Goal: Task Accomplishment & Management: Manage account settings

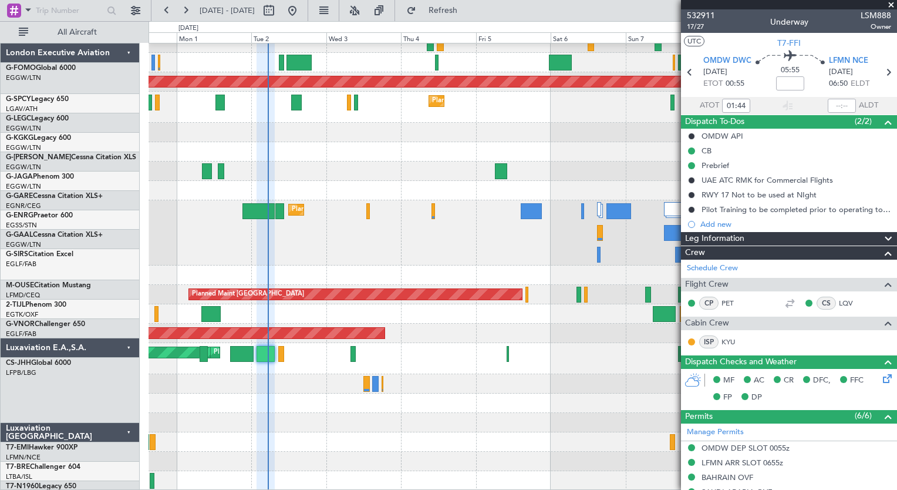
scroll to position [157, 0]
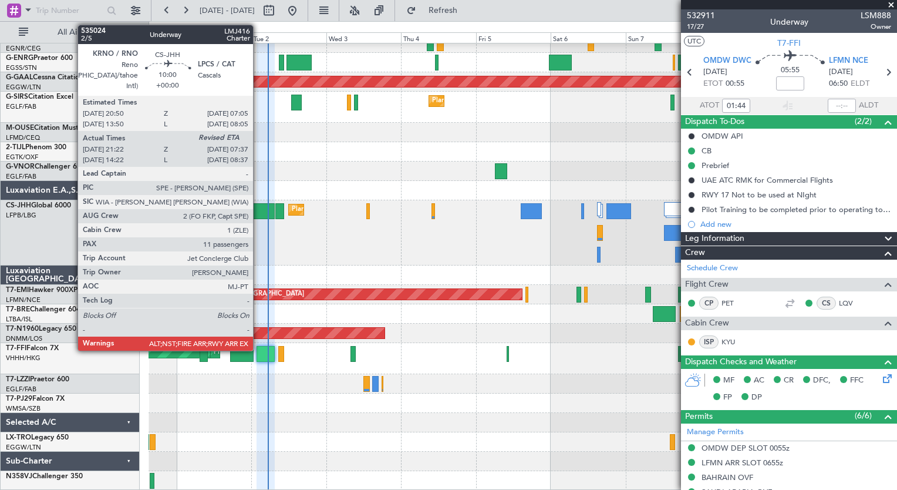
click at [258, 211] on div at bounding box center [258, 211] width 32 height 16
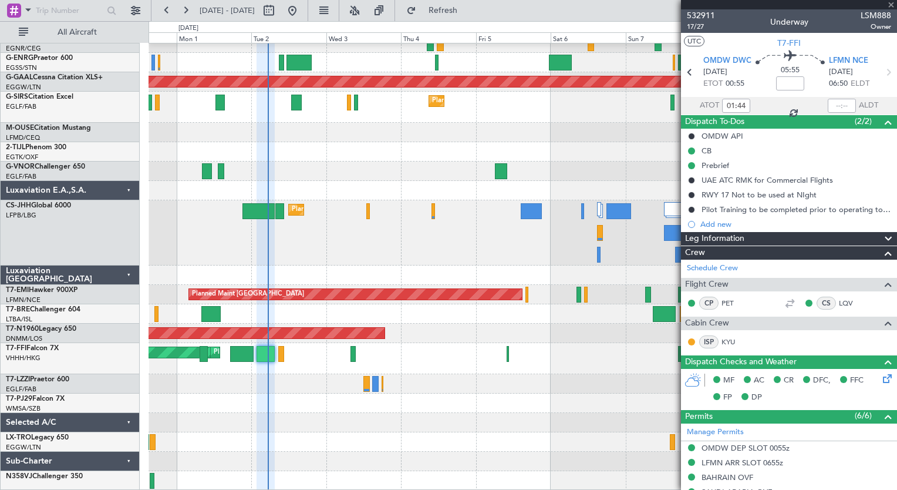
type input "21:32"
type input "11"
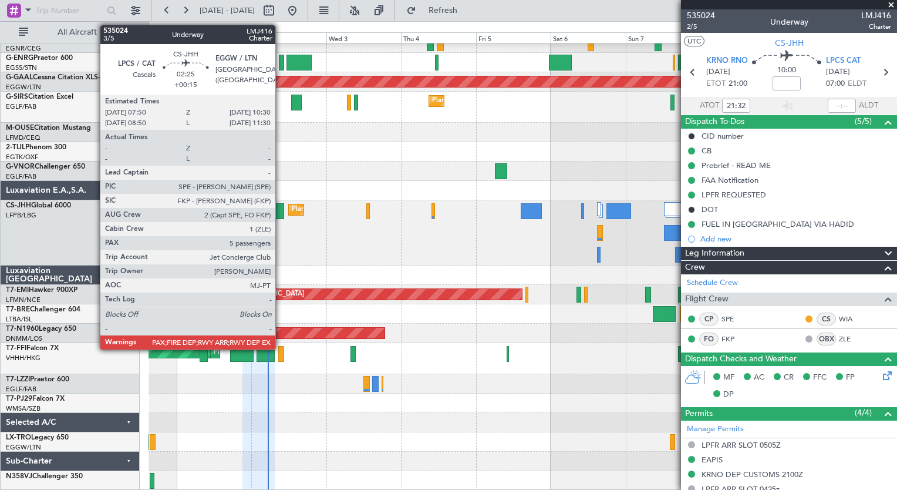
click at [281, 214] on div at bounding box center [279, 211] width 9 height 16
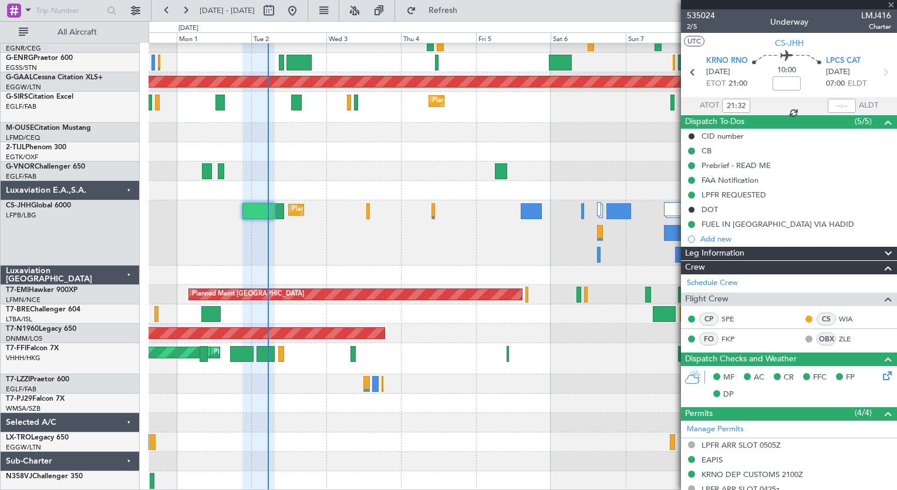
type input "+00:15"
type input "5"
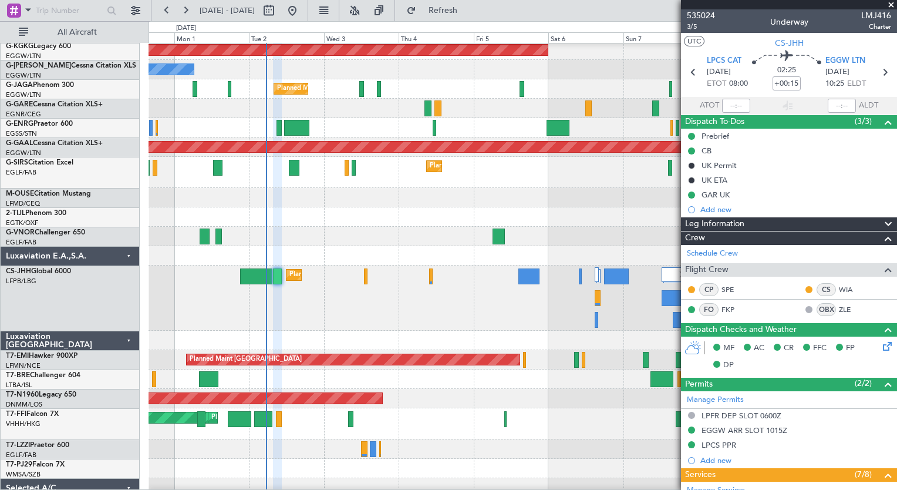
click at [339, 201] on div at bounding box center [523, 197] width 748 height 19
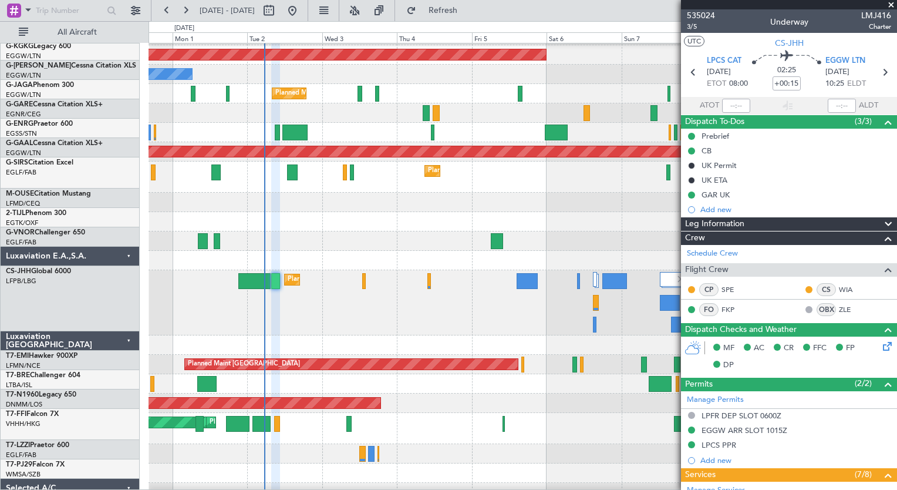
scroll to position [87, 0]
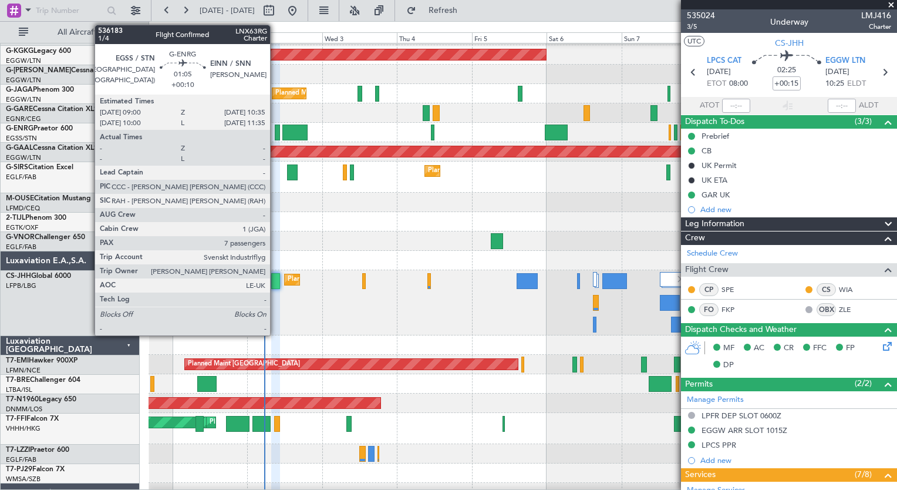
click at [275, 137] on div at bounding box center [277, 132] width 5 height 16
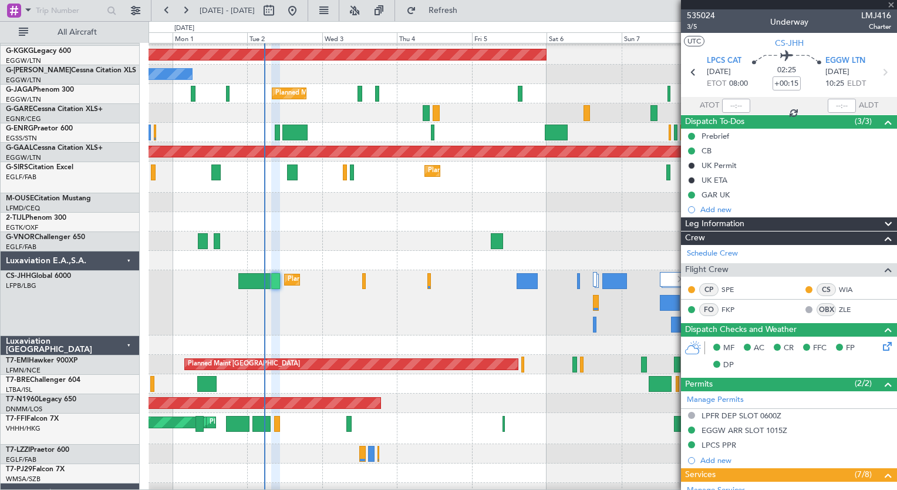
type input "+00:10"
type input "7"
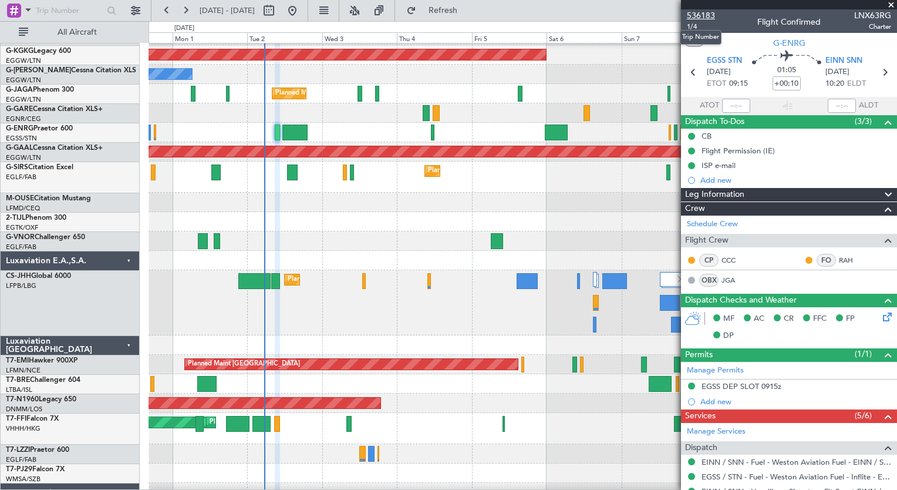
click at [711, 13] on span "536183" at bounding box center [701, 15] width 28 height 12
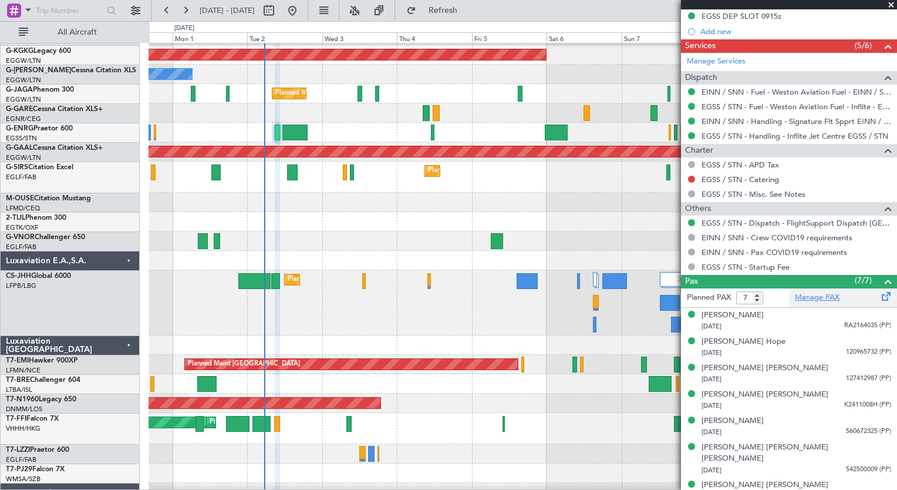
click at [823, 297] on link "Manage PAX" at bounding box center [817, 298] width 45 height 12
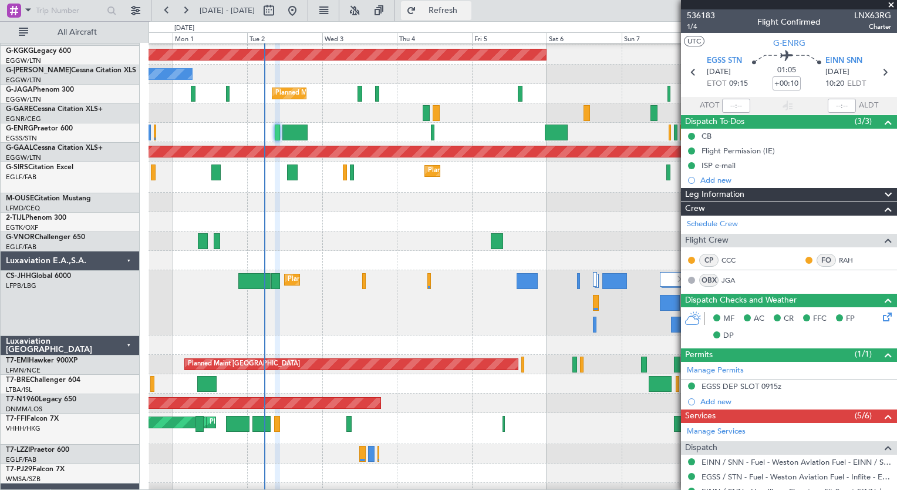
click at [458, 8] on span "Refresh" at bounding box center [443, 10] width 49 height 8
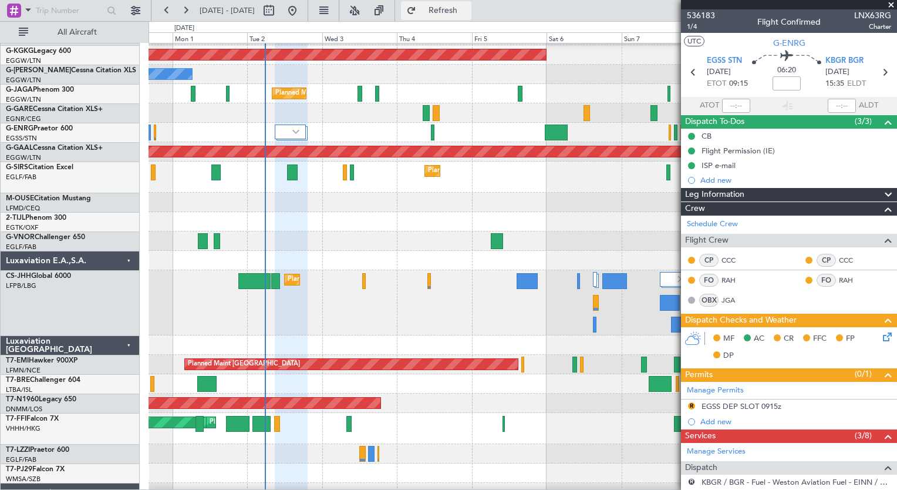
click at [468, 6] on span "Refresh" at bounding box center [443, 10] width 49 height 8
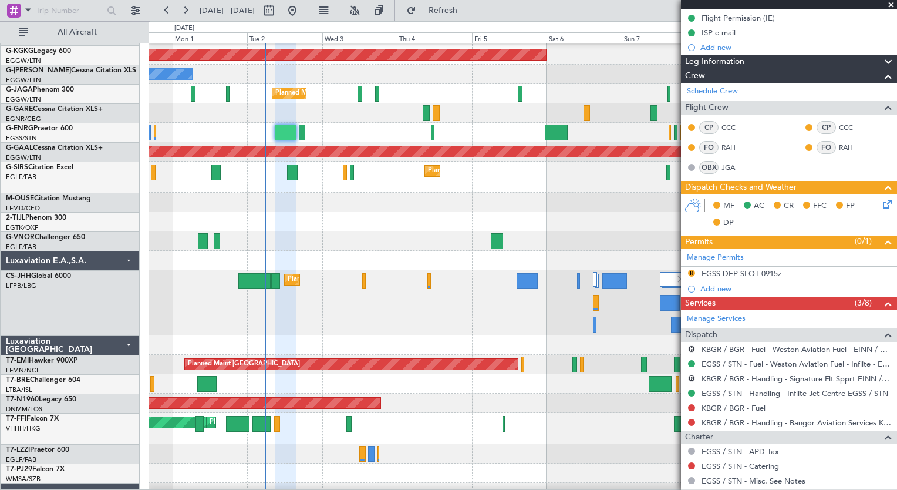
scroll to position [204, 0]
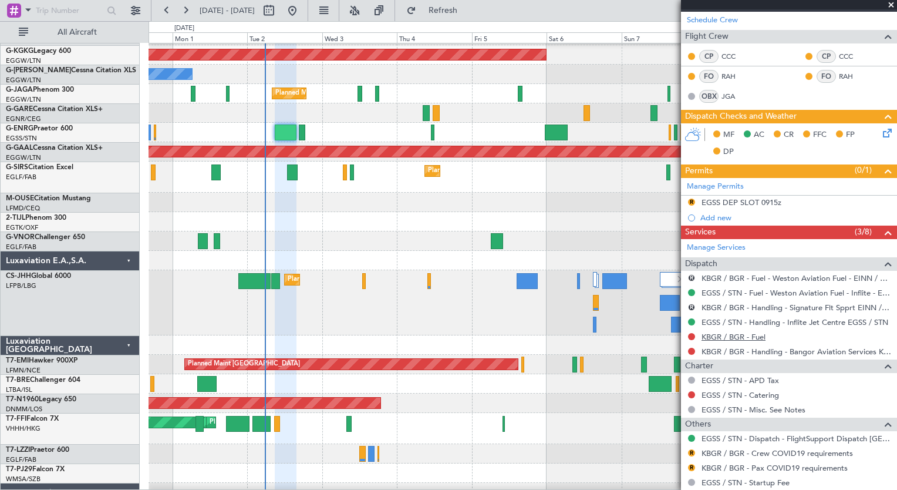
click at [756, 338] on link "KBGR / BGR - Fuel" at bounding box center [733, 337] width 64 height 10
click at [461, 13] on span "Refresh" at bounding box center [443, 10] width 49 height 8
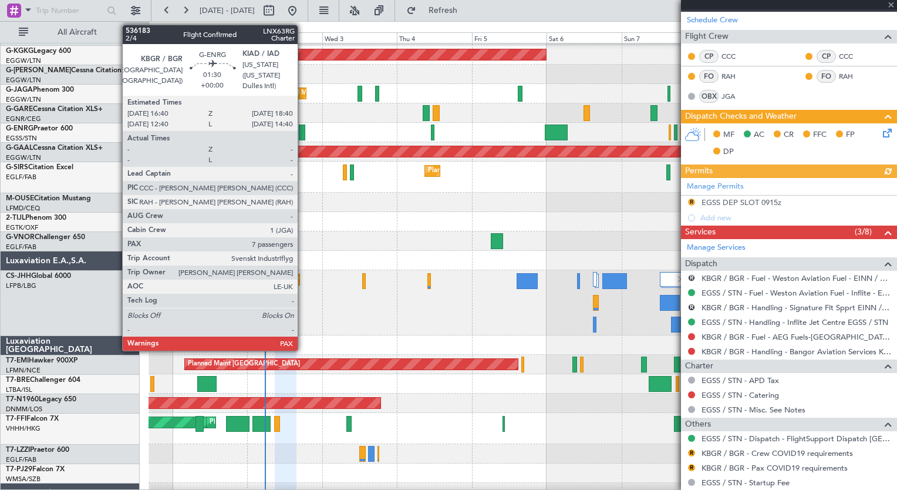
click at [303, 135] on div at bounding box center [302, 132] width 6 height 16
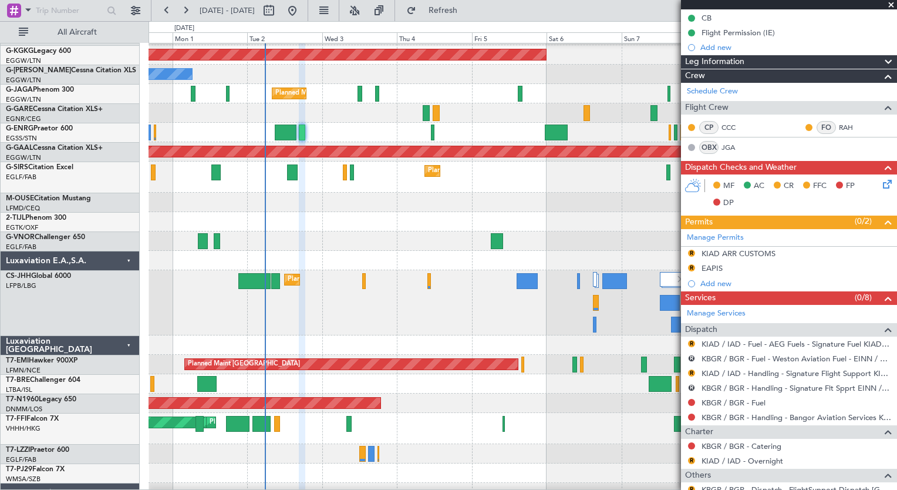
scroll to position [230, 0]
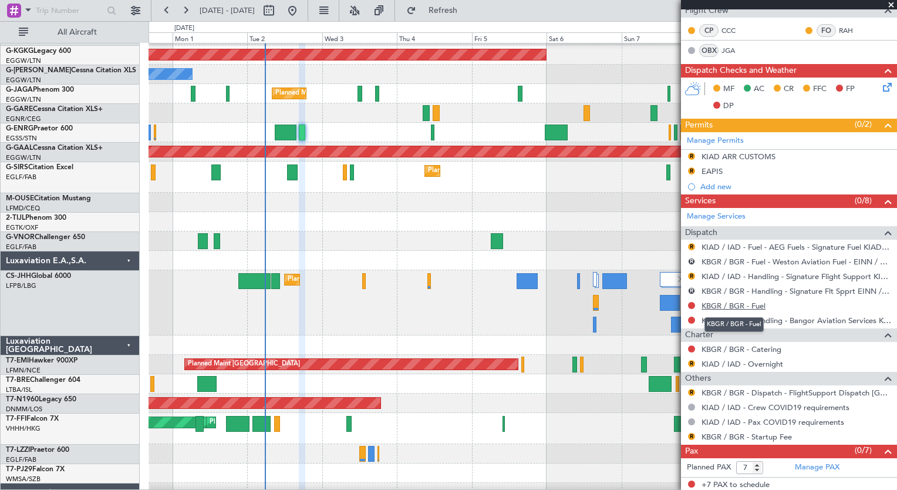
click at [760, 303] on link "KBGR / BGR - Fuel" at bounding box center [733, 306] width 64 height 10
click at [465, 13] on span "Refresh" at bounding box center [443, 10] width 49 height 8
click at [886, 36] on div "CP CCC FO RAH OBX JGA" at bounding box center [789, 39] width 216 height 43
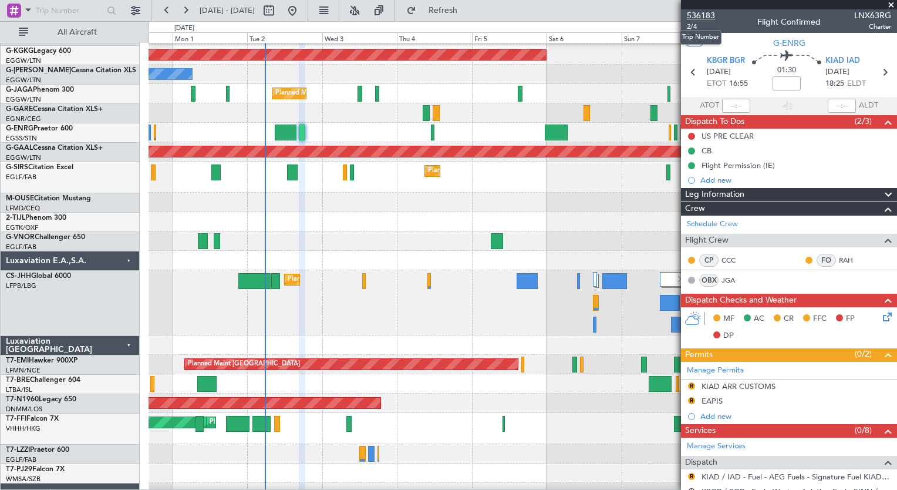
click at [706, 18] on span "536183" at bounding box center [701, 15] width 28 height 12
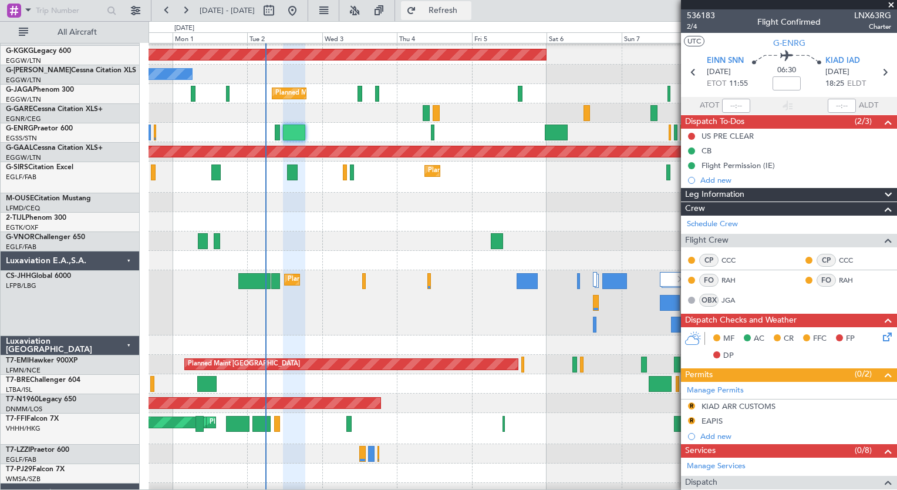
click at [468, 11] on span "Refresh" at bounding box center [443, 10] width 49 height 8
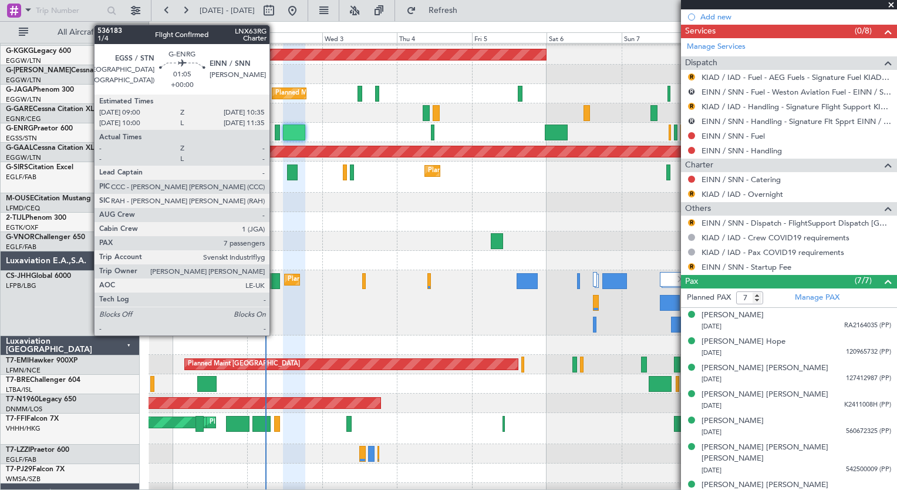
click at [275, 135] on div at bounding box center [277, 132] width 5 height 16
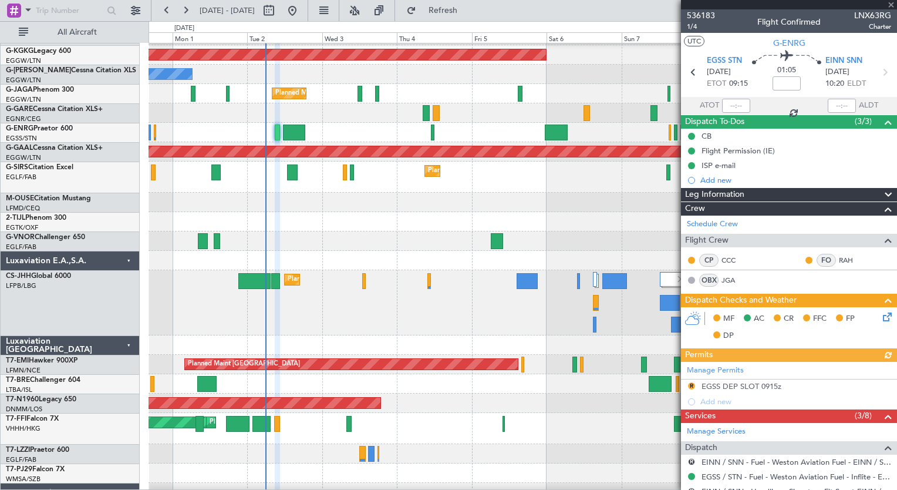
scroll to position [399, 0]
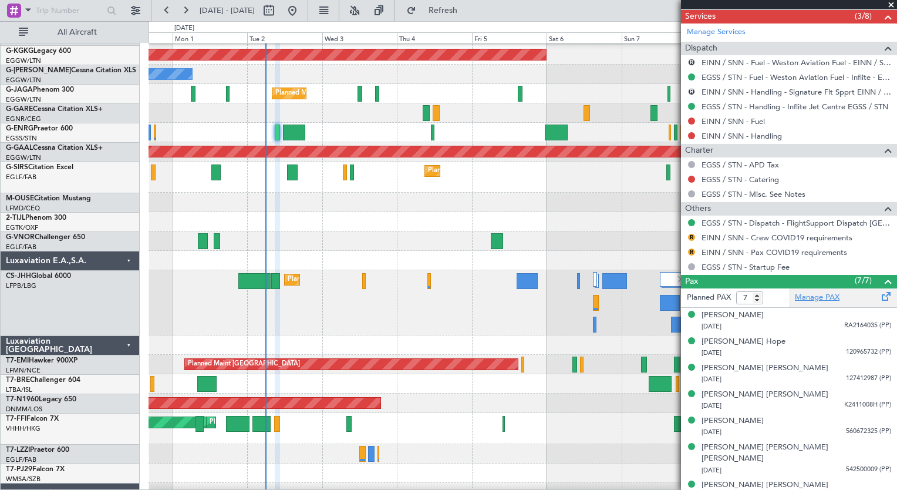
click at [801, 296] on link "Manage PAX" at bounding box center [817, 298] width 45 height 12
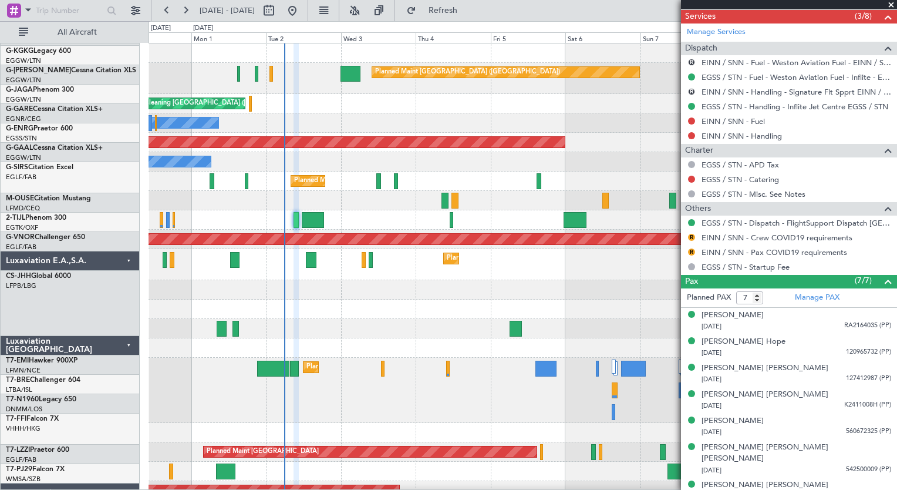
scroll to position [0, 0]
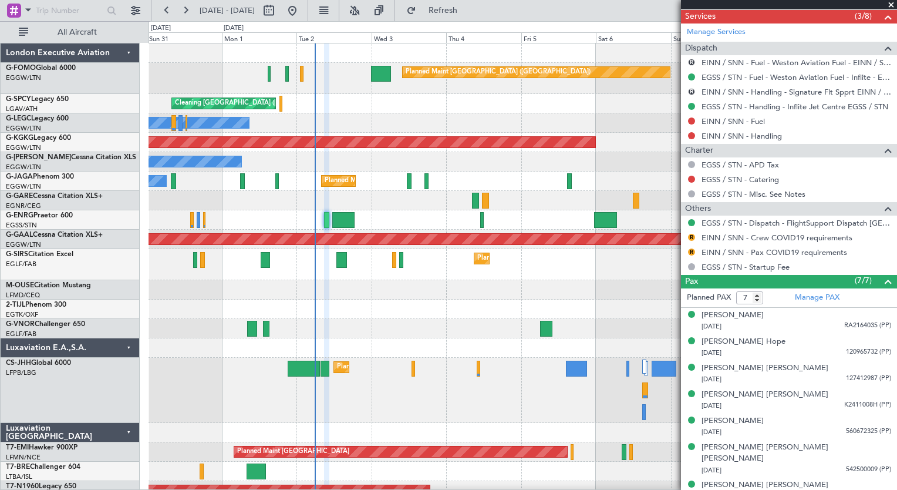
click at [299, 321] on div "Planned Maint [GEOGRAPHIC_DATA] ([GEOGRAPHIC_DATA]) Cleaning [GEOGRAPHIC_DATA] …" at bounding box center [523, 345] width 748 height 604
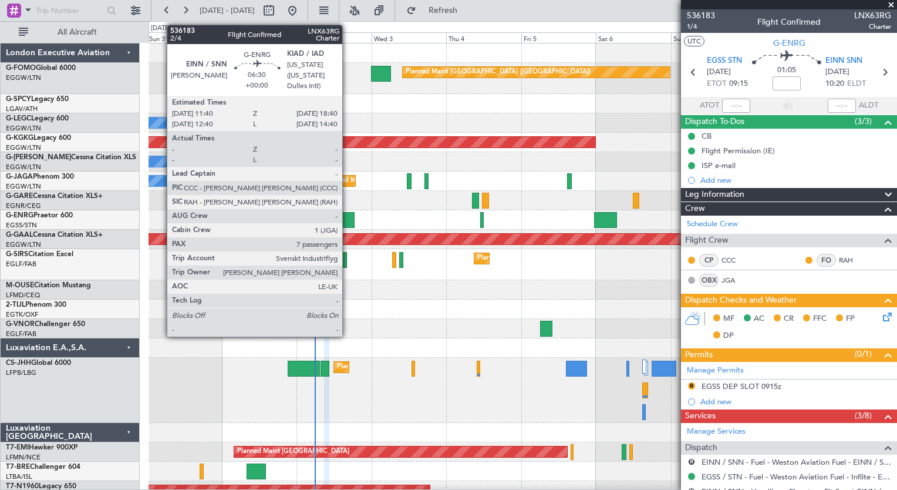
click at [348, 223] on div at bounding box center [343, 220] width 22 height 16
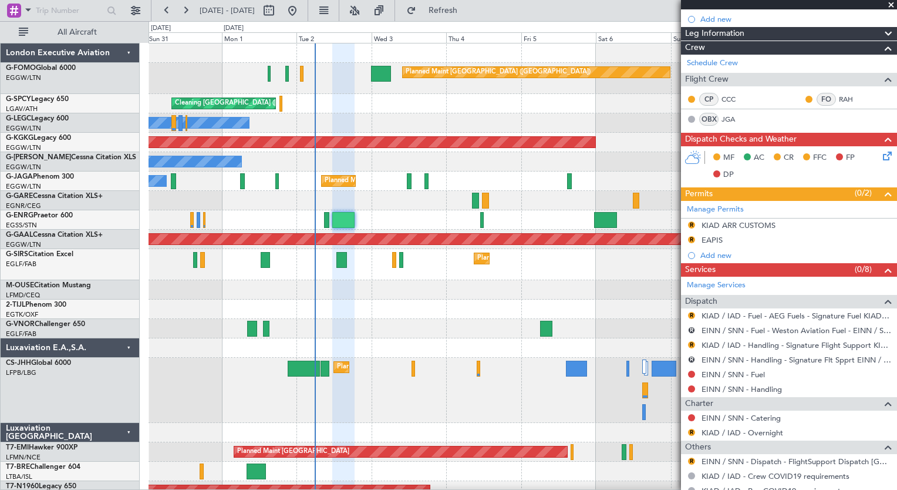
scroll to position [164, 0]
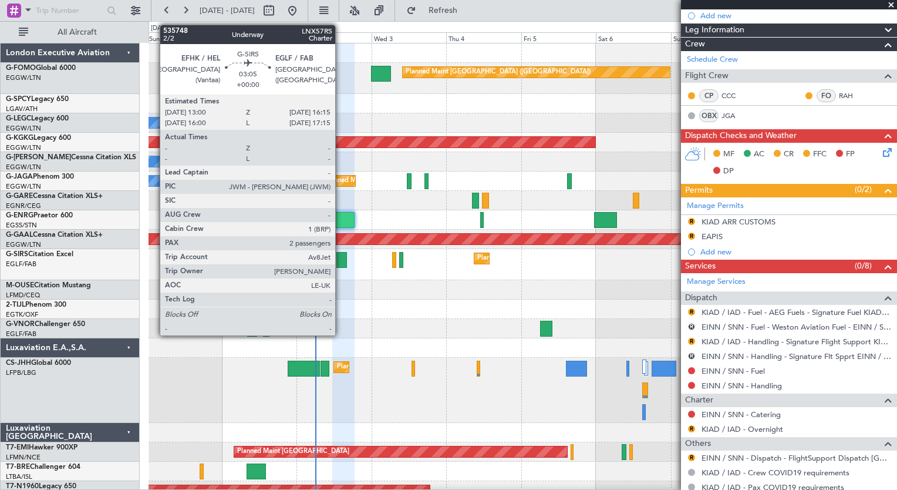
click at [340, 262] on div at bounding box center [341, 260] width 11 height 16
click at [340, 258] on div at bounding box center [341, 260] width 11 height 16
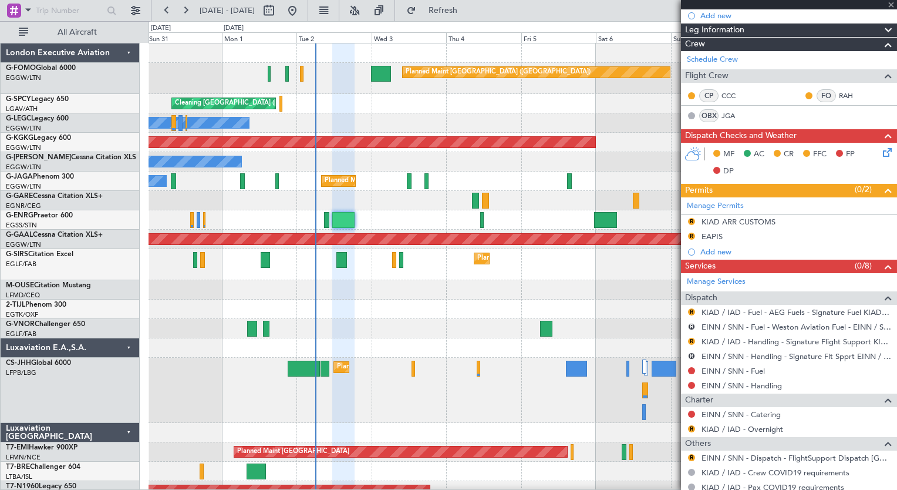
type input "2"
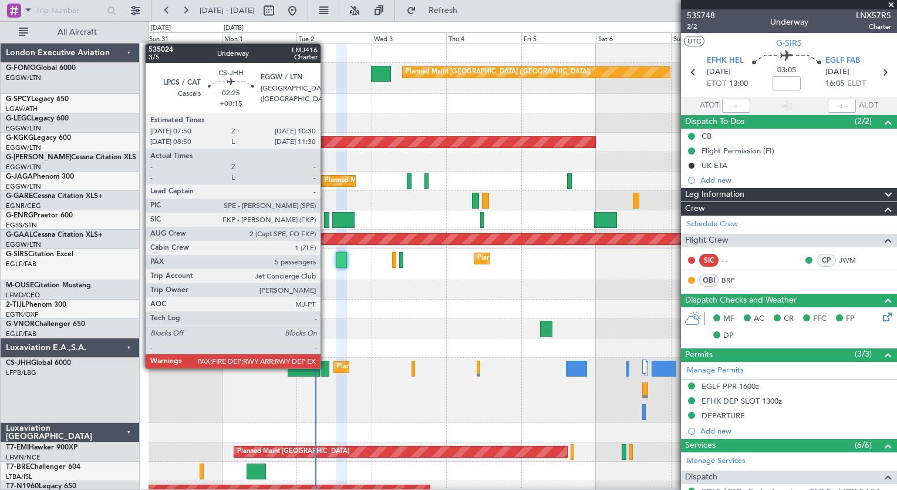
click at [324, 367] on div at bounding box center [325, 368] width 9 height 16
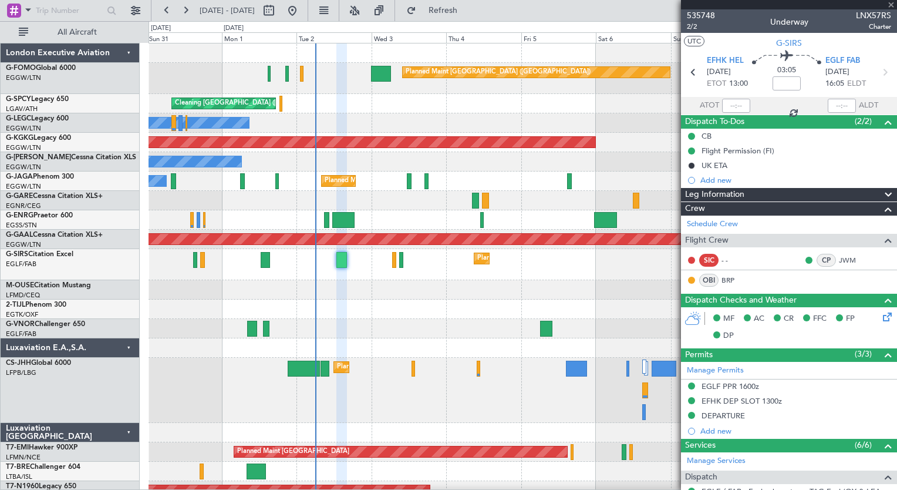
type input "+00:15"
type input "5"
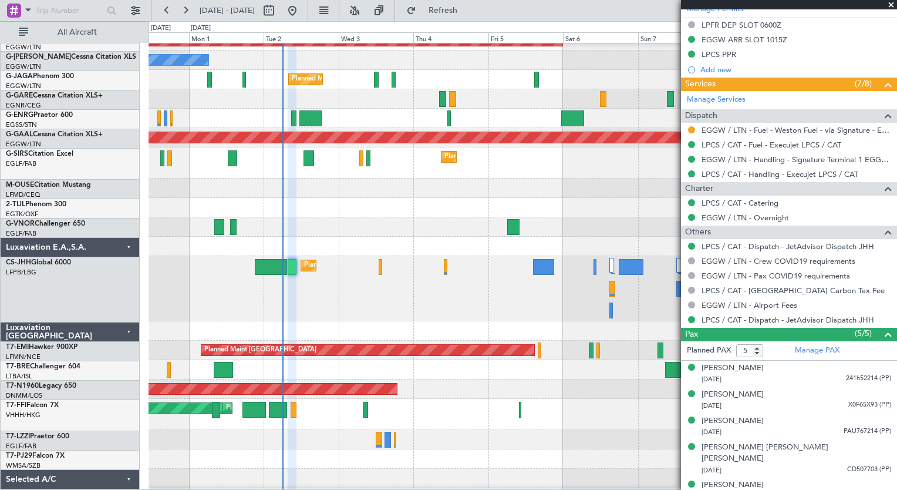
scroll to position [103, 0]
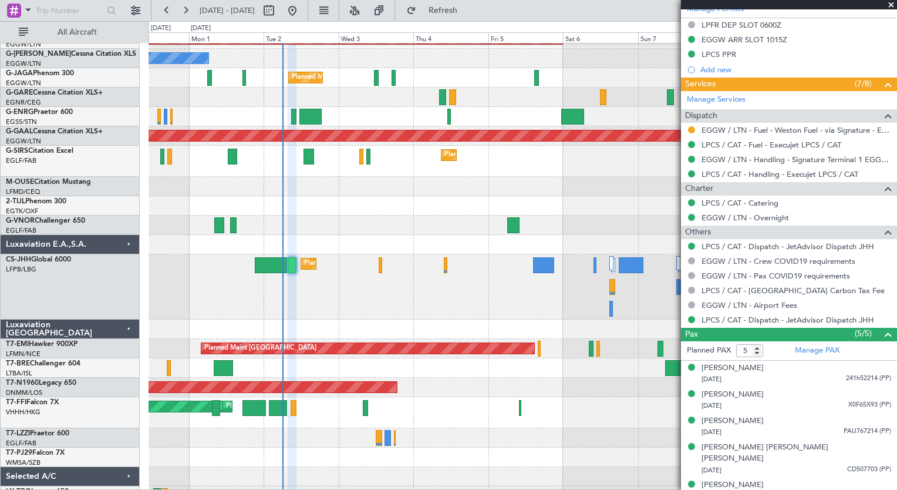
click at [304, 321] on div at bounding box center [523, 328] width 748 height 19
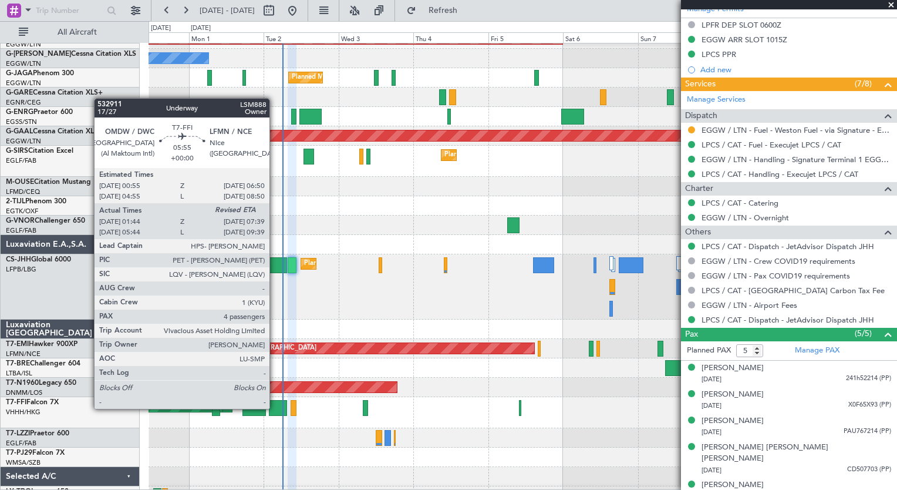
click at [275, 407] on div at bounding box center [278, 408] width 19 height 16
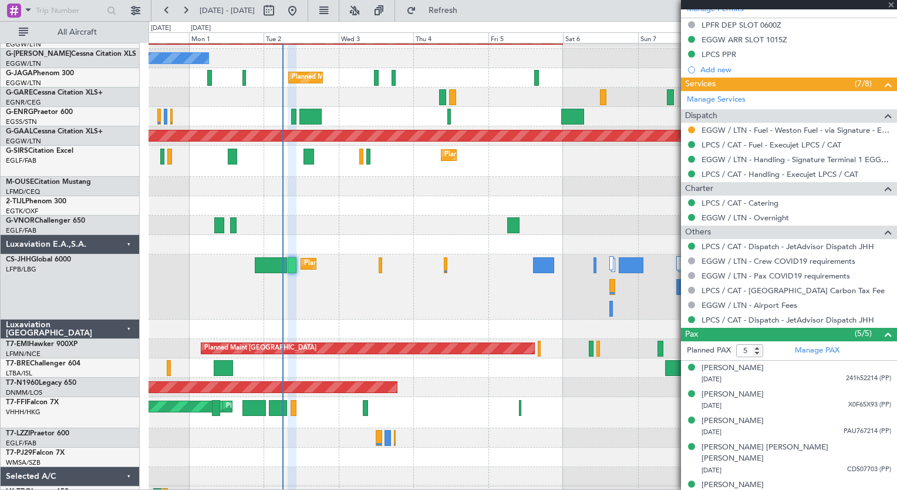
type input "01:44"
type input "4"
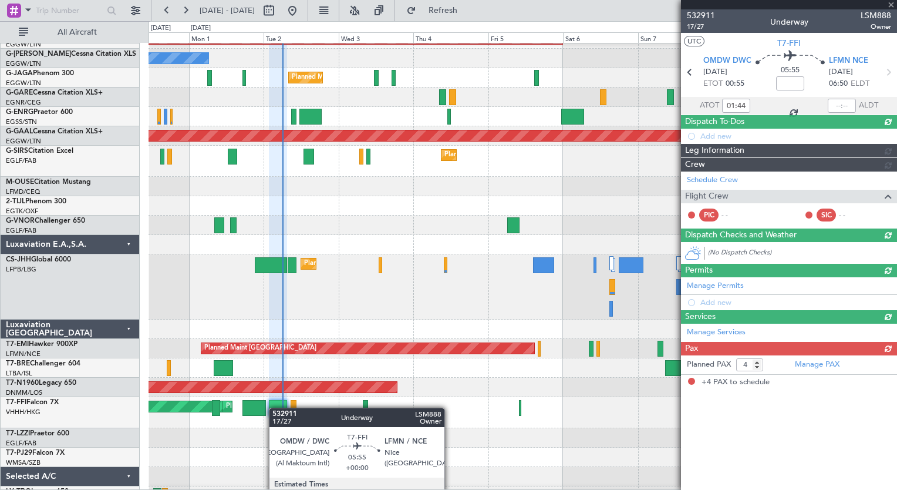
scroll to position [0, 0]
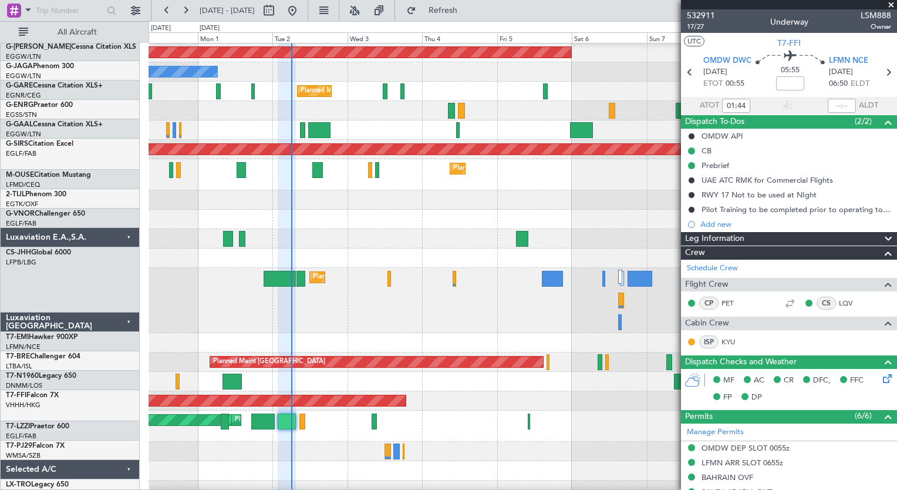
click at [346, 441] on div "Owner" at bounding box center [523, 450] width 748 height 19
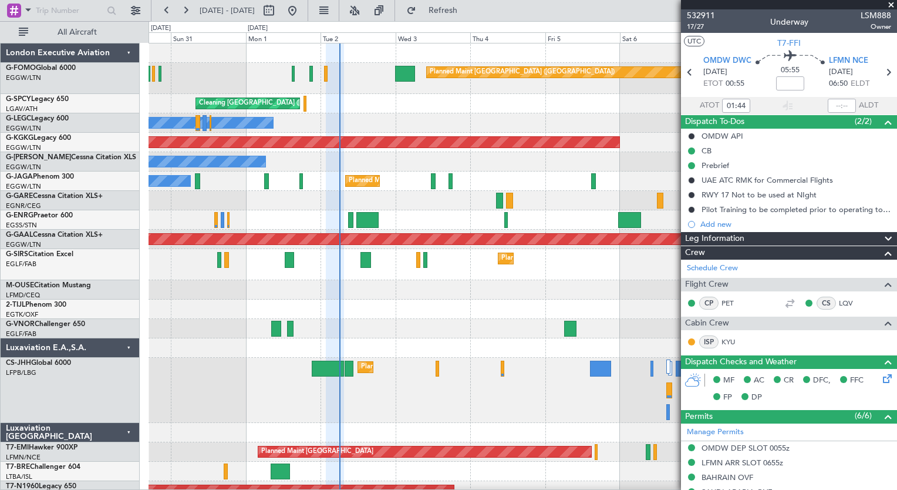
click at [381, 373] on div "Planned Maint [GEOGRAPHIC_DATA] ([GEOGRAPHIC_DATA]) Cleaning [GEOGRAPHIC_DATA] …" at bounding box center [523, 345] width 748 height 604
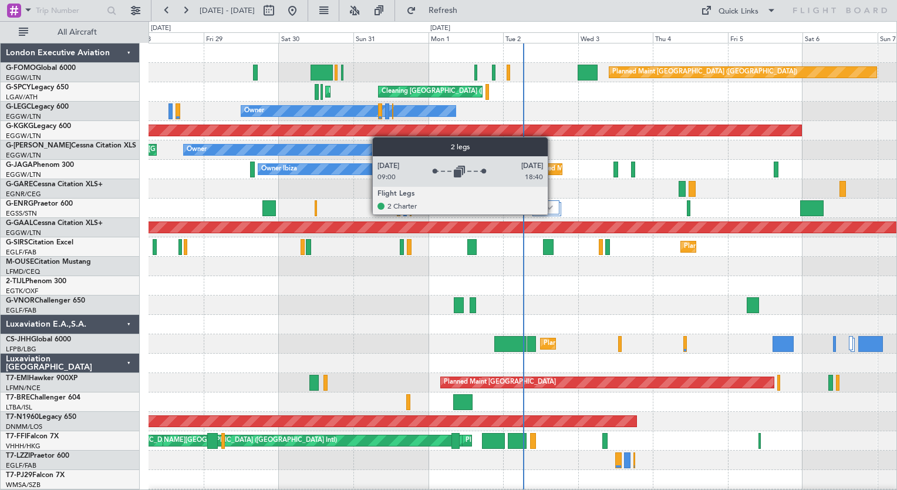
click at [553, 214] on div at bounding box center [545, 207] width 29 height 14
